Goal: Task Accomplishment & Management: Use online tool/utility

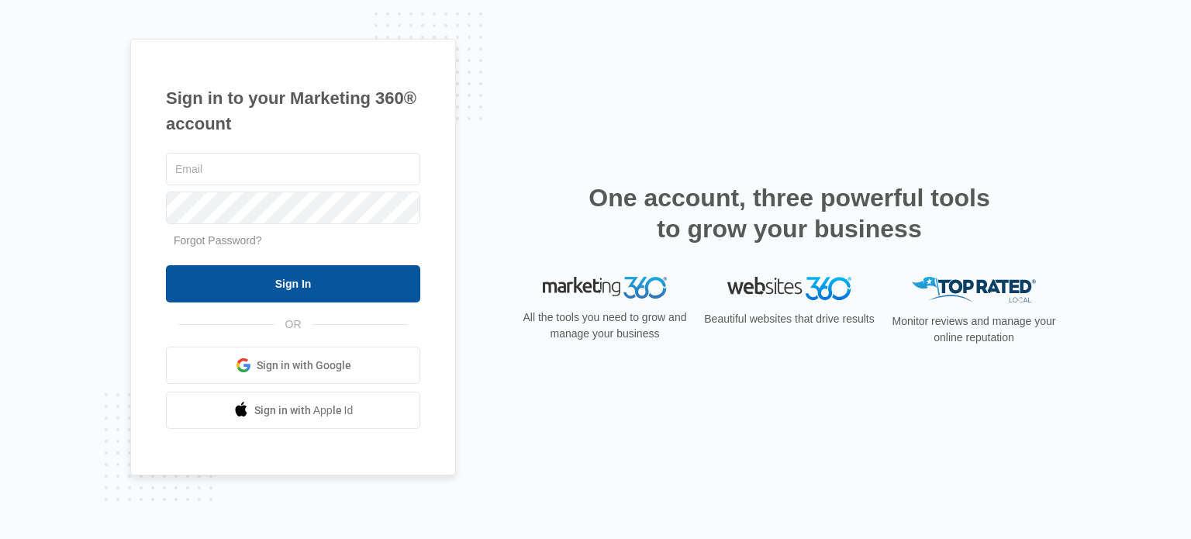
type input "[EMAIL_ADDRESS][DOMAIN_NAME]"
click at [347, 291] on input "Sign In" at bounding box center [293, 283] width 254 height 37
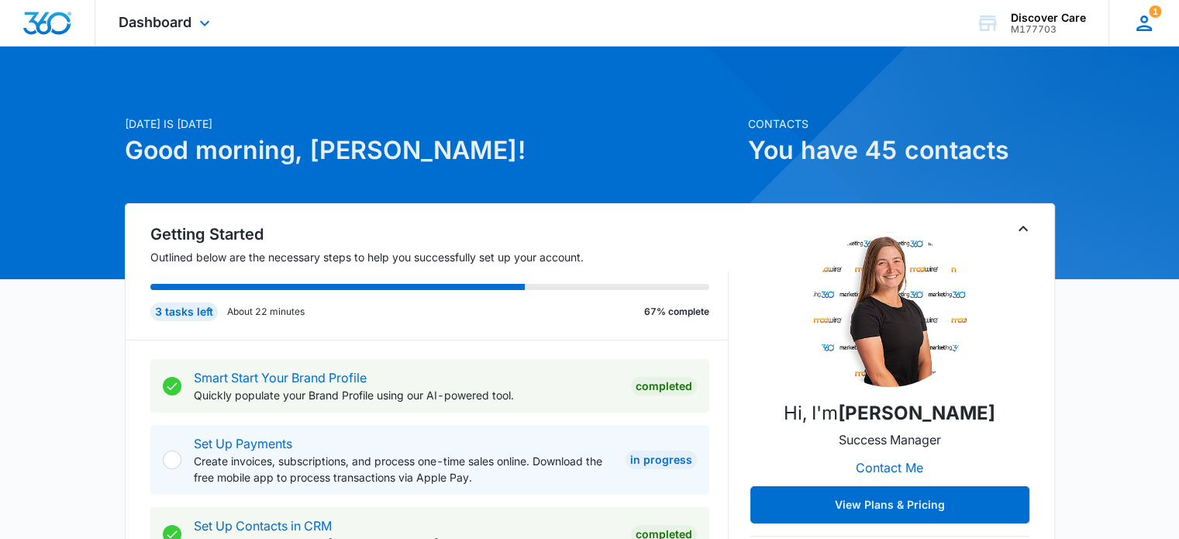
click at [1145, 15] on icon at bounding box center [1144, 23] width 23 height 23
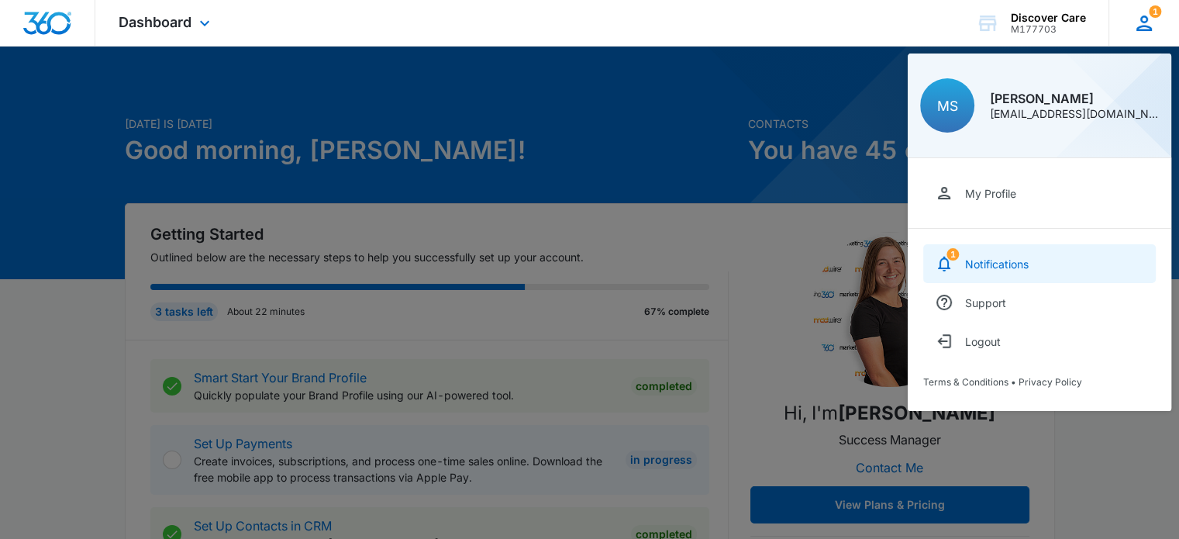
click at [986, 266] on div "Notifications" at bounding box center [997, 263] width 64 height 13
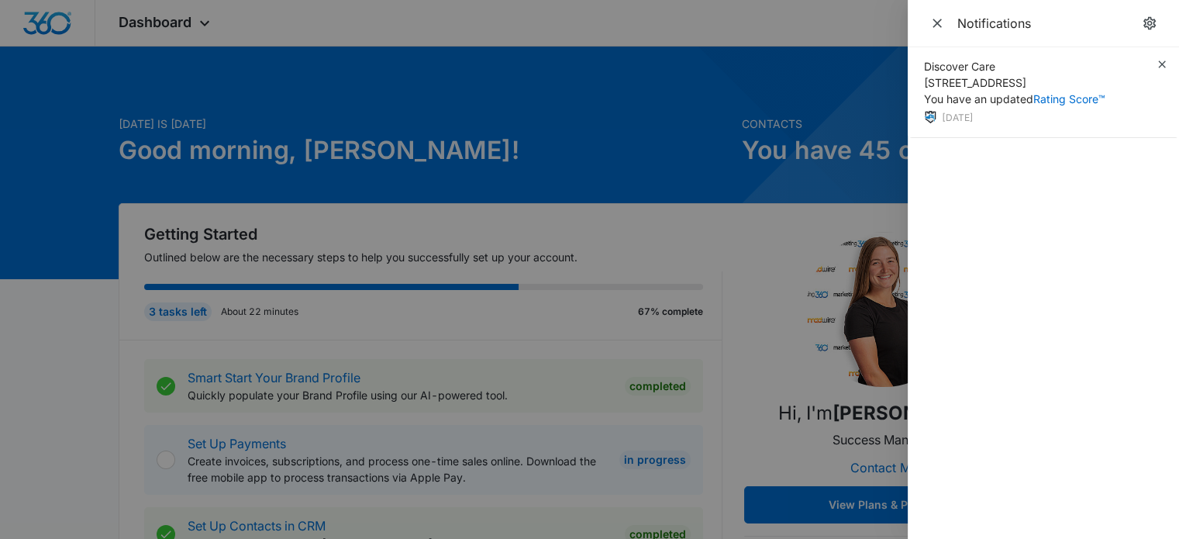
click at [654, 147] on div at bounding box center [589, 269] width 1179 height 539
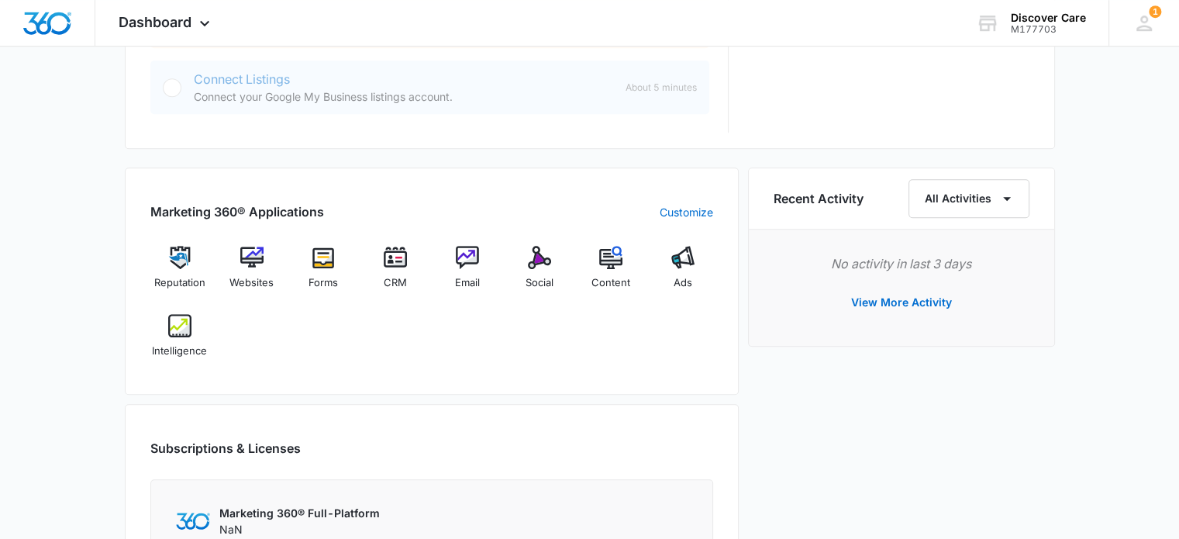
scroll to position [853, 0]
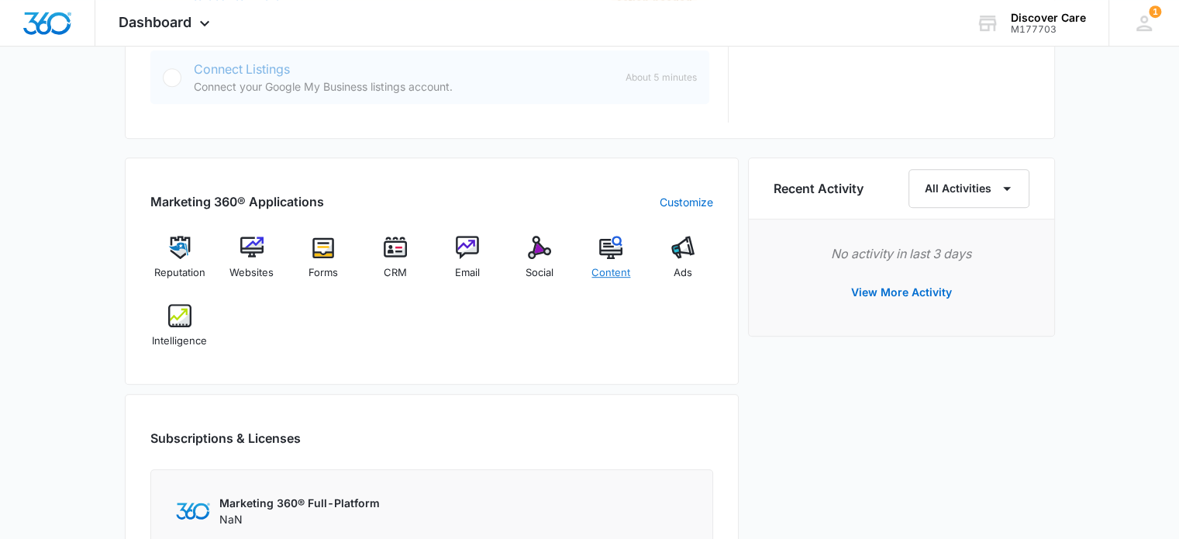
click at [617, 254] on img at bounding box center [610, 247] width 23 height 23
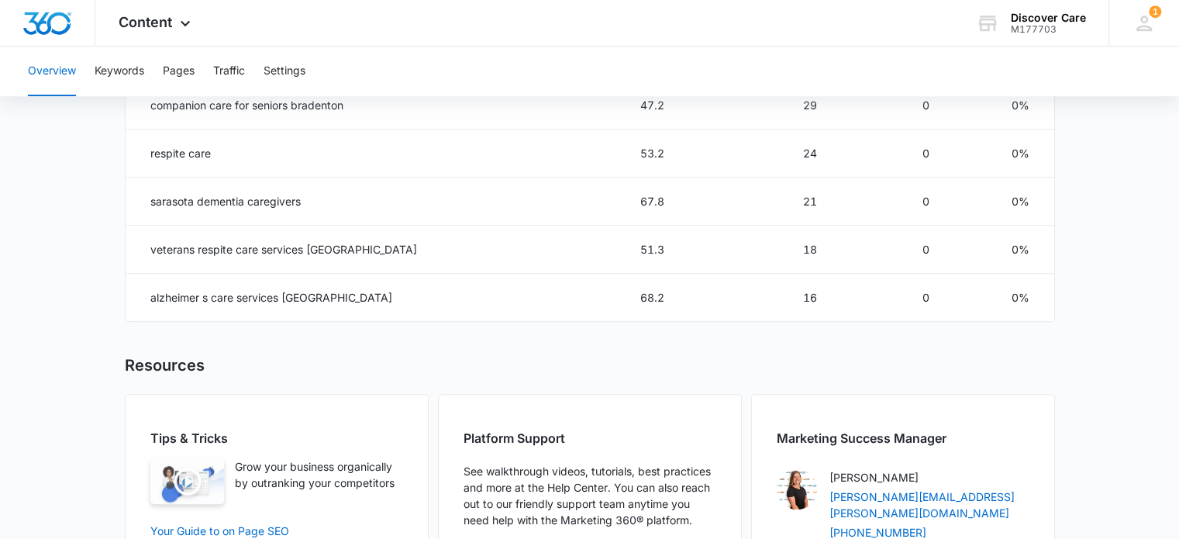
scroll to position [640, 0]
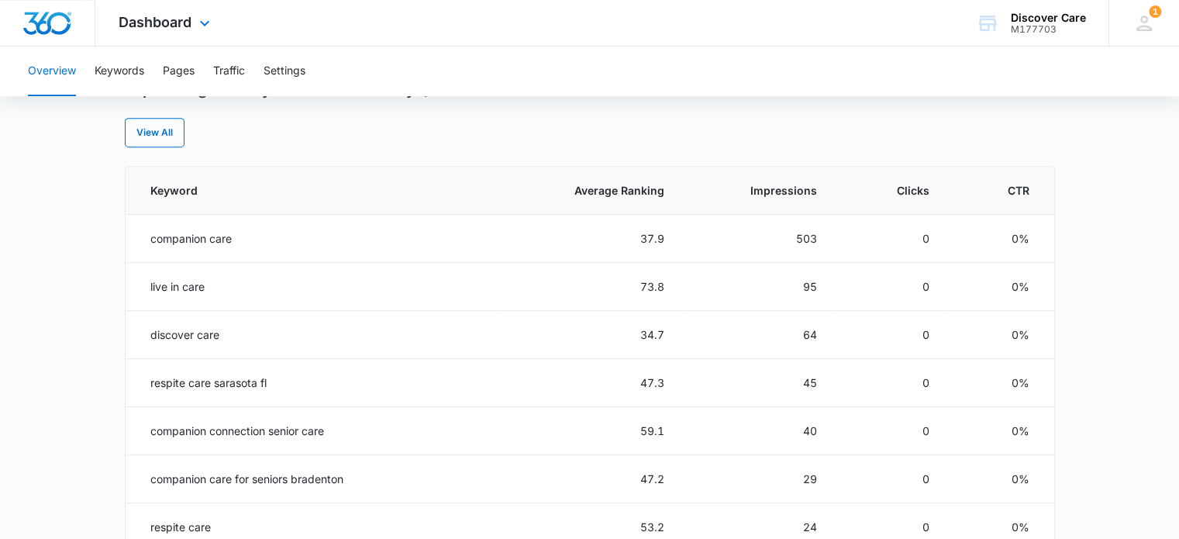
scroll to position [853, 0]
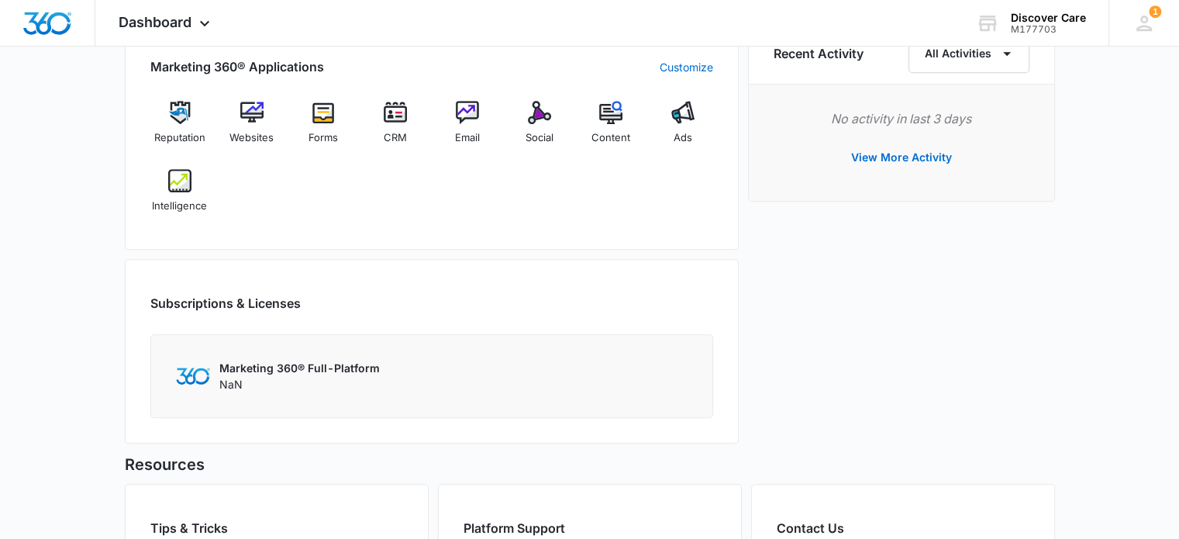
scroll to position [876, 0]
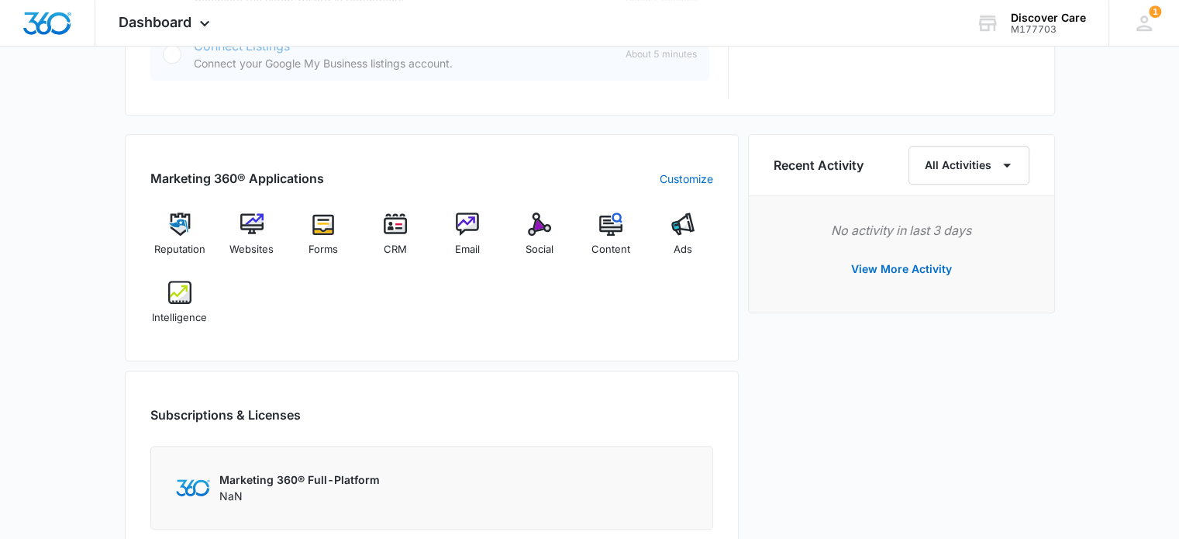
drag, startPoint x: 543, startPoint y: 262, endPoint x: 504, endPoint y: 140, distance: 127.8
click at [504, 140] on div "Marketing 360® Applications Customize Reputation Websites Forms CRM Email Socia…" at bounding box center [432, 247] width 614 height 227
click at [530, 227] on img at bounding box center [539, 223] width 23 height 23
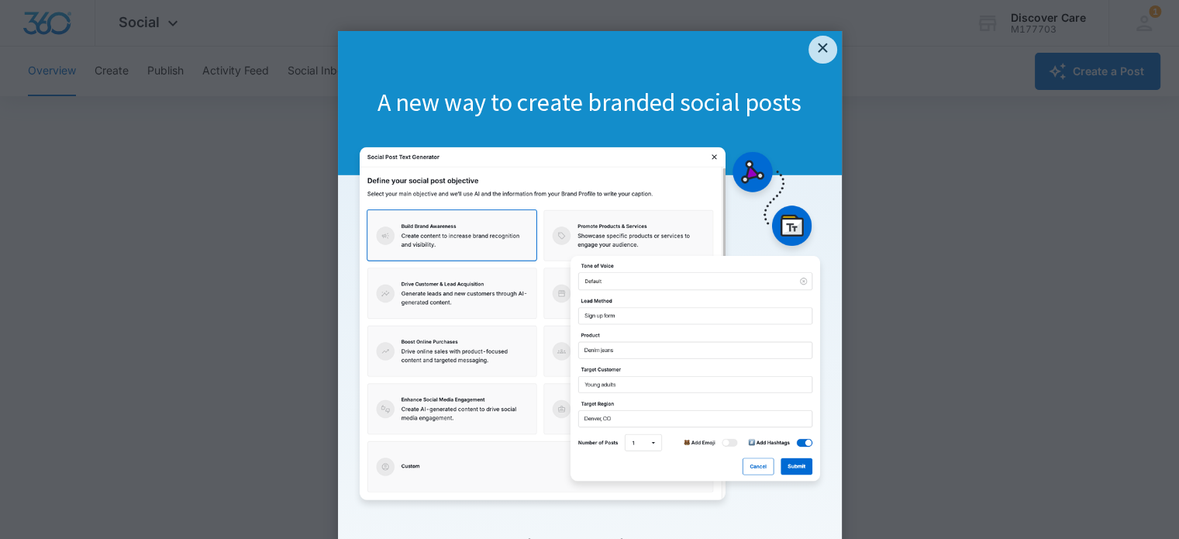
click at [781, 466] on img at bounding box center [590, 328] width 473 height 366
click at [822, 50] on link "×" at bounding box center [823, 50] width 28 height 28
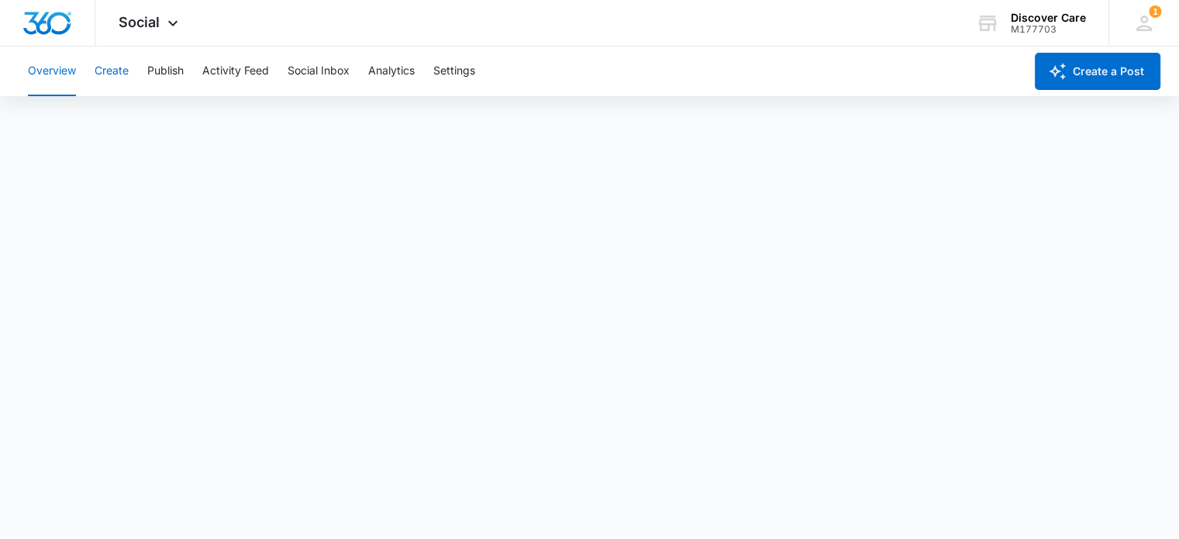
click at [107, 64] on button "Create" at bounding box center [112, 72] width 34 height 50
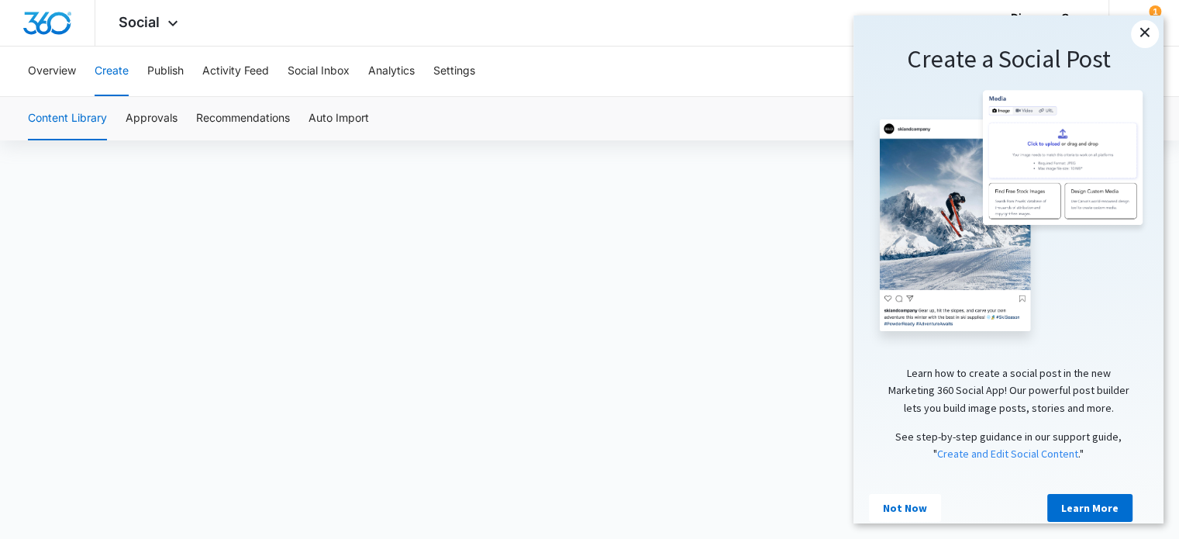
click at [1148, 31] on link "×" at bounding box center [1145, 34] width 28 height 28
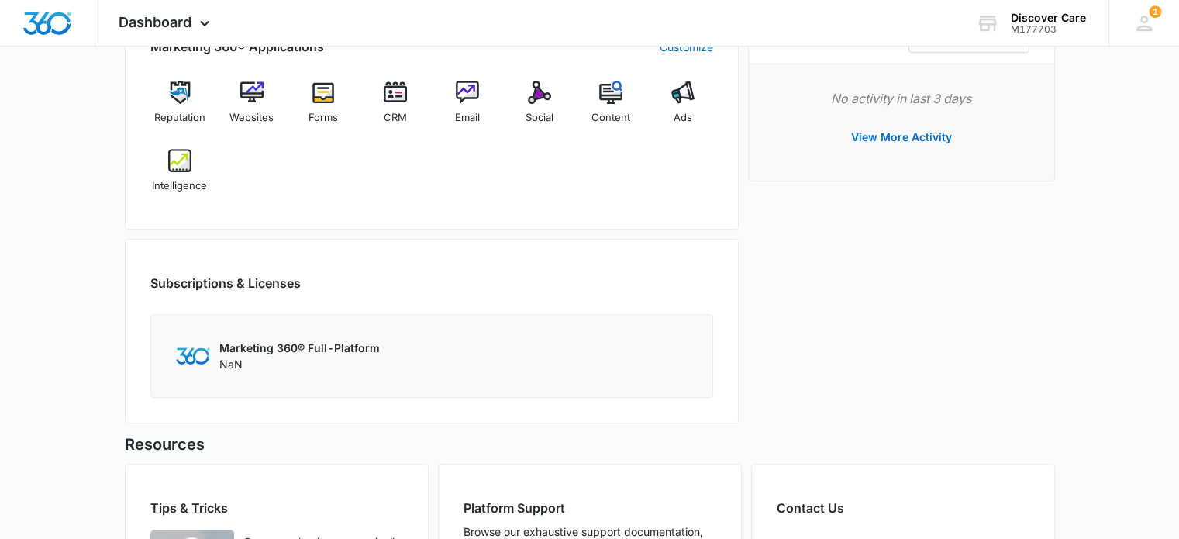
scroll to position [930, 0]
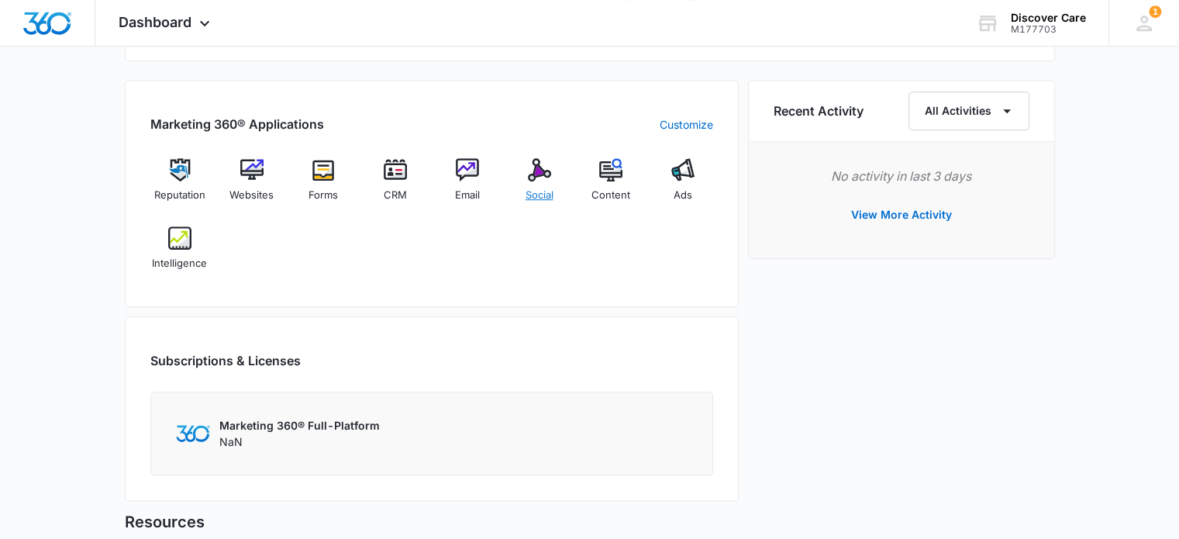
click at [534, 171] on img at bounding box center [539, 169] width 23 height 23
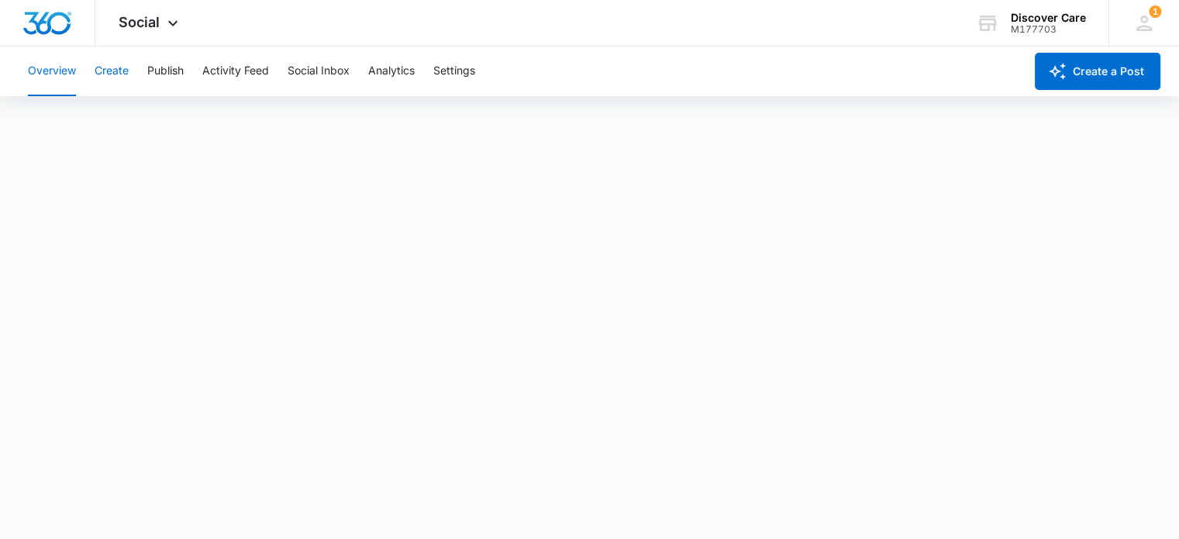
click at [105, 67] on button "Create" at bounding box center [112, 72] width 34 height 50
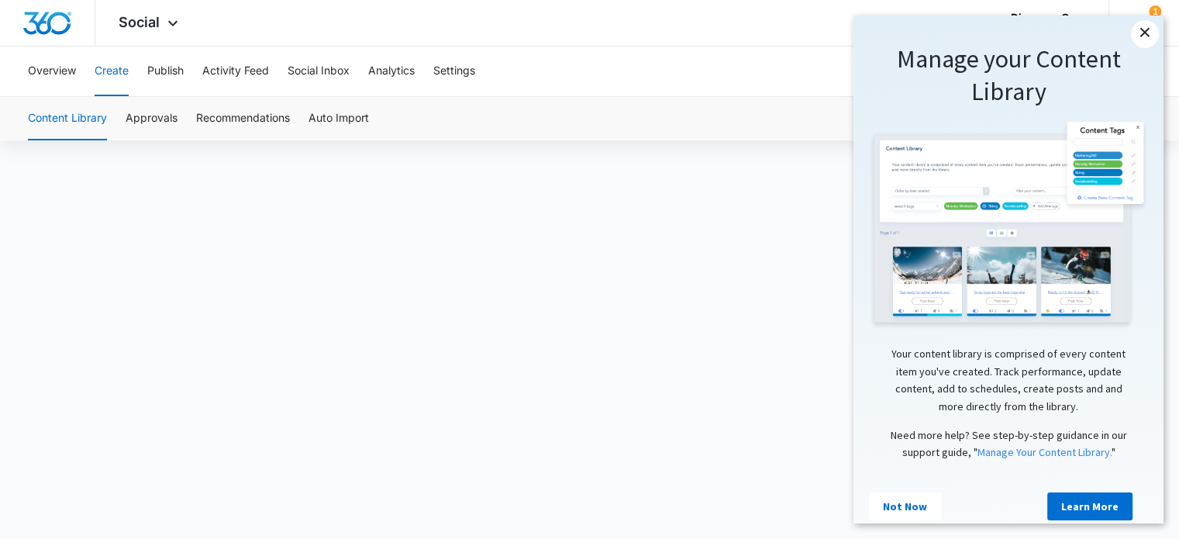
click at [1148, 31] on link "×" at bounding box center [1145, 34] width 28 height 28
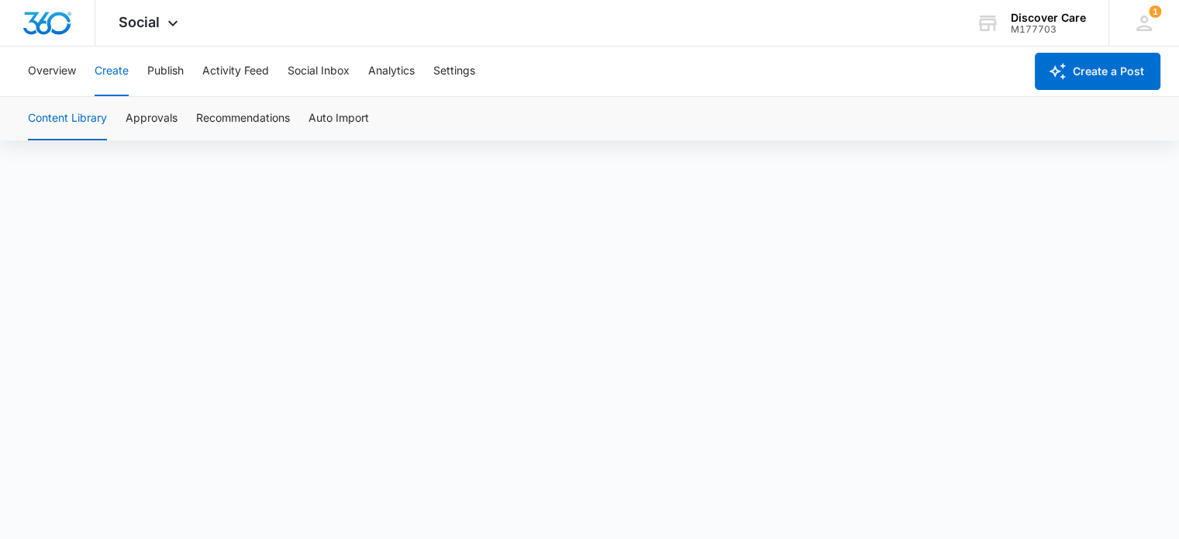
scroll to position [11, 0]
click at [875, 102] on div "Content Library Approvals Recommendations Auto Import" at bounding box center [590, 118] width 1142 height 43
